Goal: Task Accomplishment & Management: Use online tool/utility

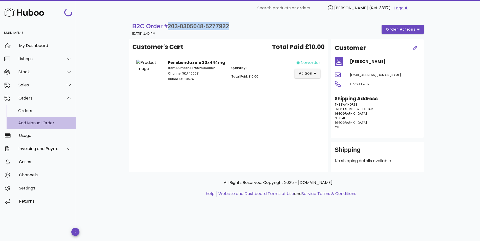
click at [30, 124] on div "Add Manual Order" at bounding box center [45, 123] width 54 height 5
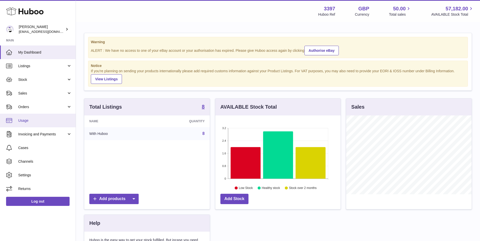
scroll to position [79, 125]
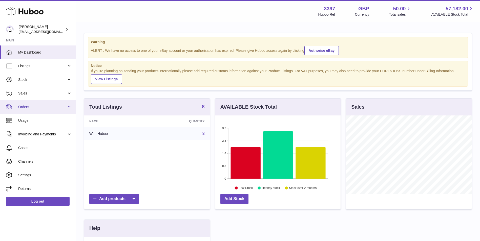
click at [27, 110] on link "Orders" at bounding box center [38, 107] width 76 height 14
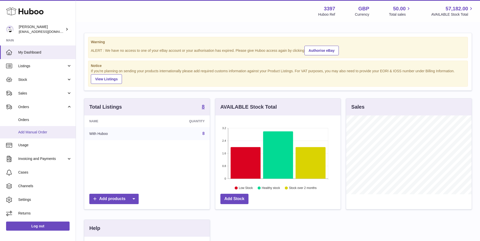
click at [25, 131] on span "Add Manual Order" at bounding box center [45, 132] width 54 height 5
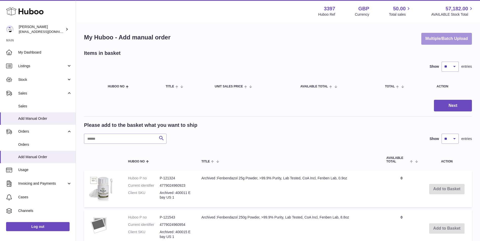
click at [446, 37] on button "Multiple/Batch Upload" at bounding box center [446, 39] width 51 height 12
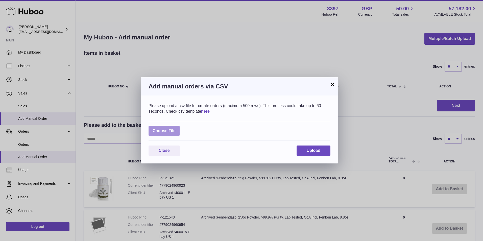
click at [163, 129] on label at bounding box center [164, 131] width 31 height 10
click at [176, 129] on input "file" at bounding box center [176, 128] width 0 height 0
type input "**********"
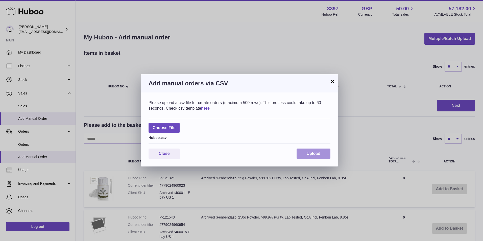
click at [308, 150] on button "Upload" at bounding box center [314, 154] width 34 height 10
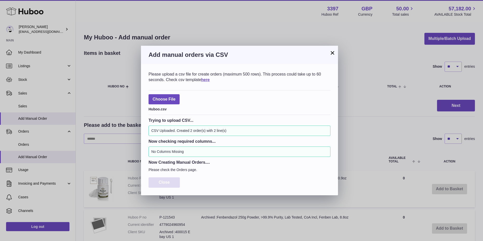
click at [165, 182] on span "Close" at bounding box center [164, 182] width 11 height 4
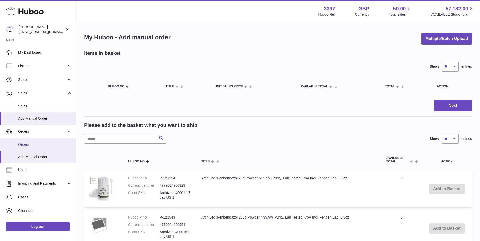
click at [29, 145] on span "Orders" at bounding box center [45, 144] width 54 height 5
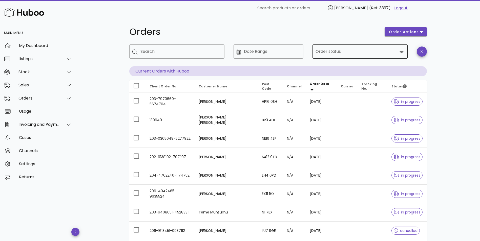
click at [362, 52] on input "Order status" at bounding box center [356, 52] width 82 height 8
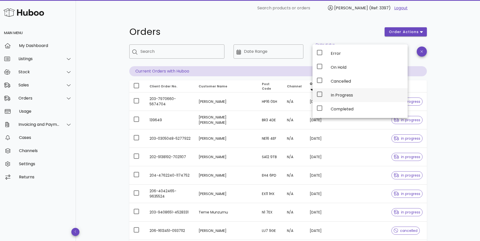
click at [343, 94] on div "In Progress" at bounding box center [366, 95] width 73 height 5
